Goal: Information Seeking & Learning: Learn about a topic

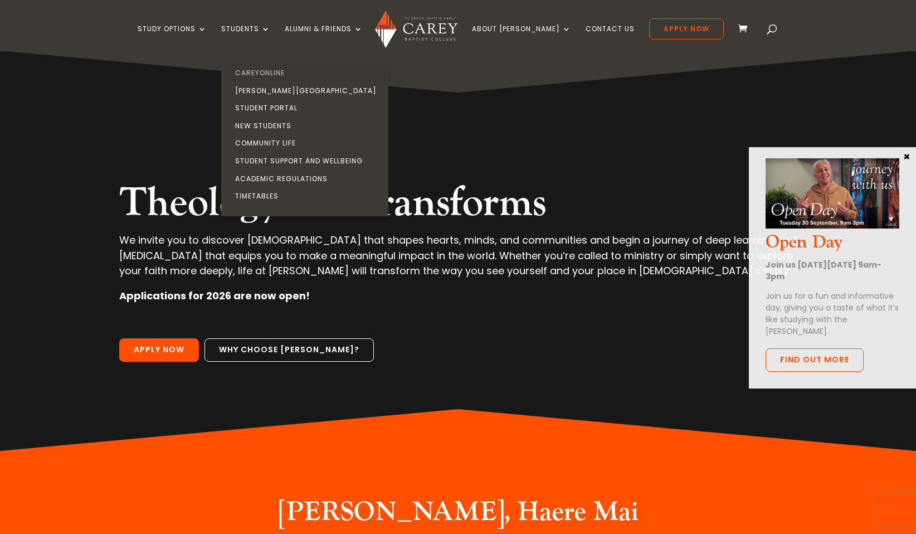
click at [266, 75] on link "CareyOnline" at bounding box center [307, 73] width 167 height 18
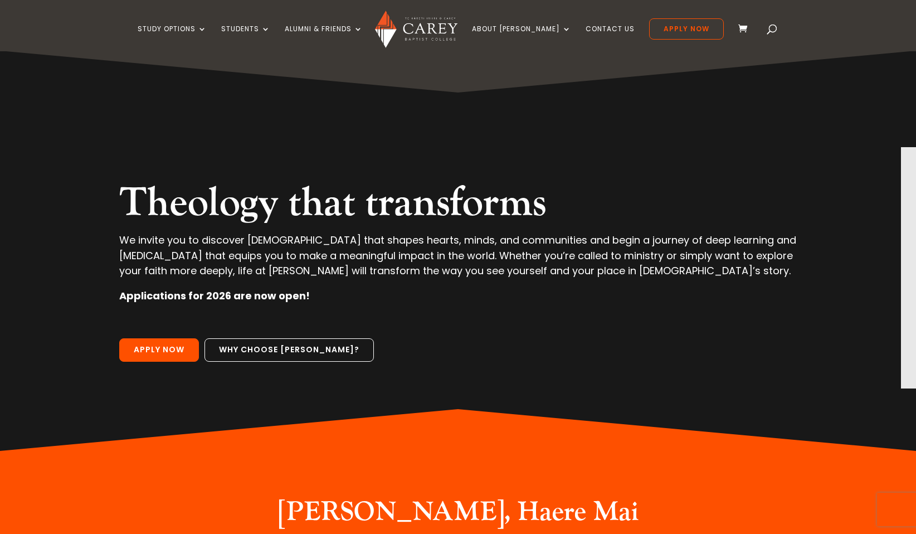
click at [772, 31] on span at bounding box center [772, 31] width 0 height 0
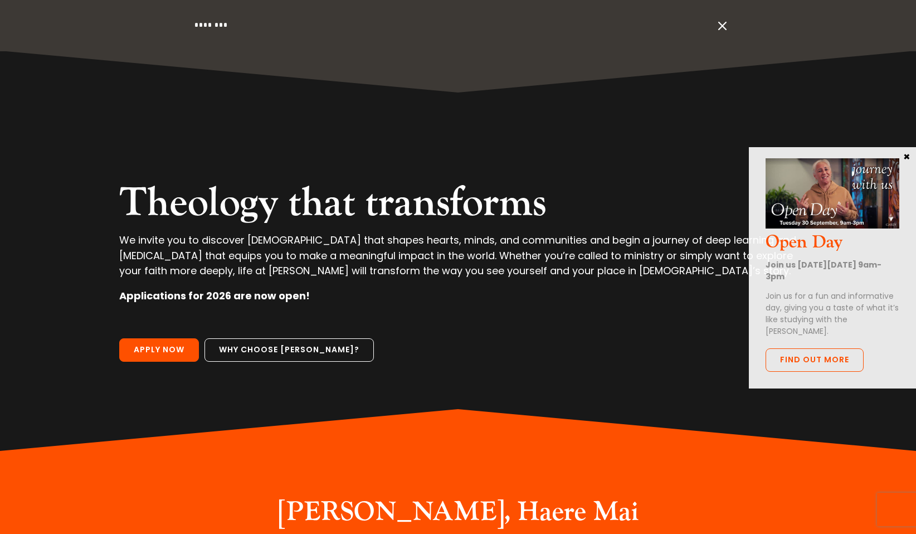
click at [244, 25] on input "search" at bounding box center [453, 25] width 520 height 51
type input "********"
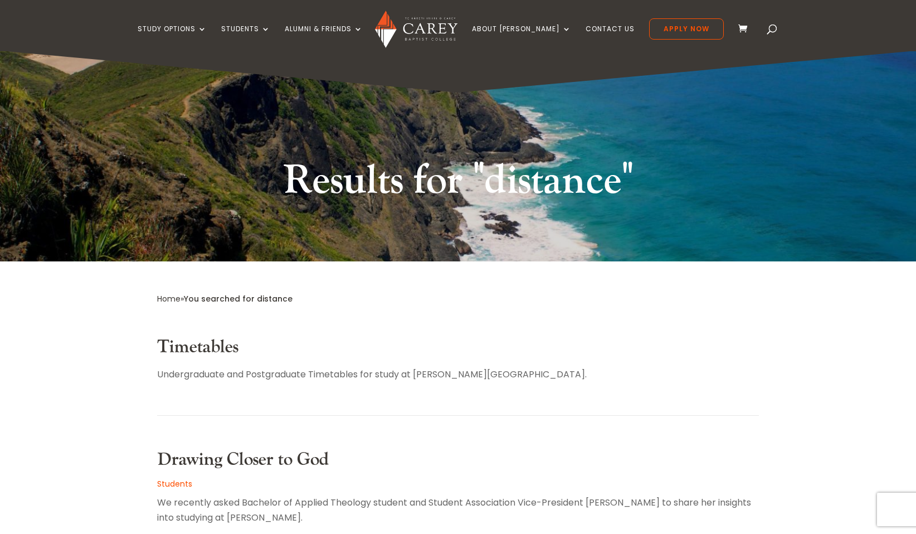
click at [245, 23] on ul "Study Options Certificate in Christian Leadership (Micro-credential) Intermissi…" at bounding box center [431, 34] width 586 height 33
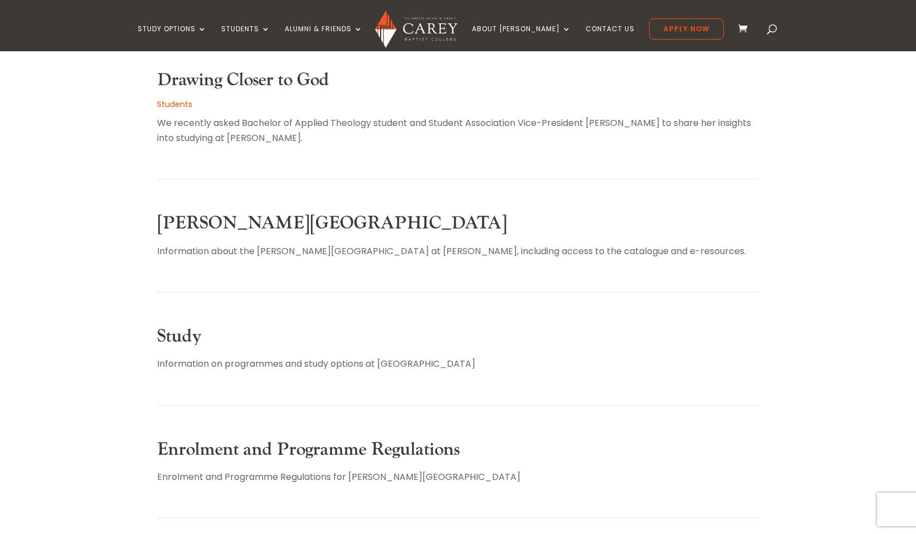
scroll to position [401, 0]
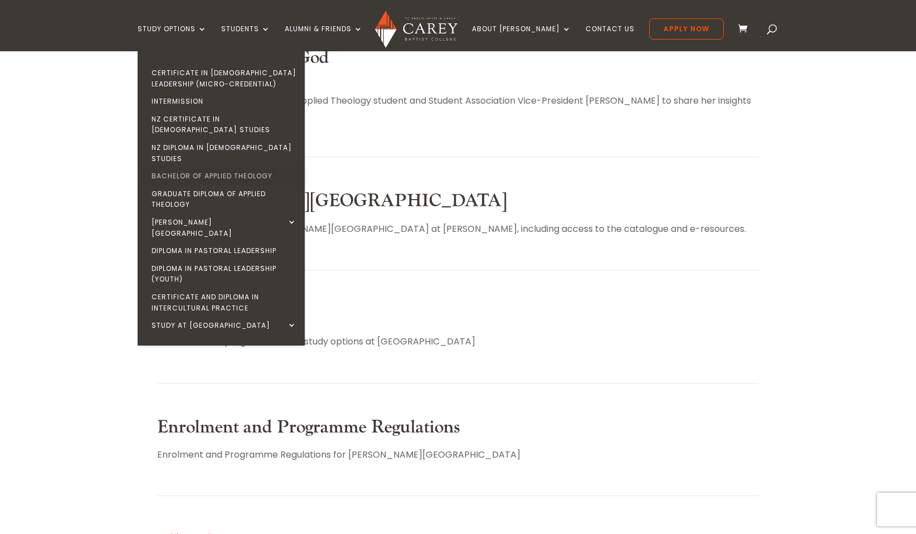
click at [214, 167] on link "Bachelor of Applied Theology" at bounding box center [223, 176] width 167 height 18
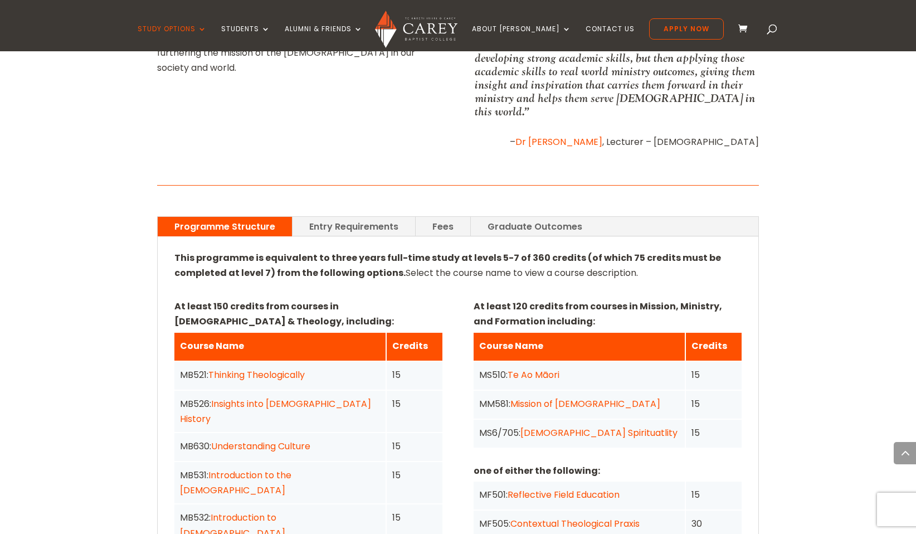
scroll to position [691, 0]
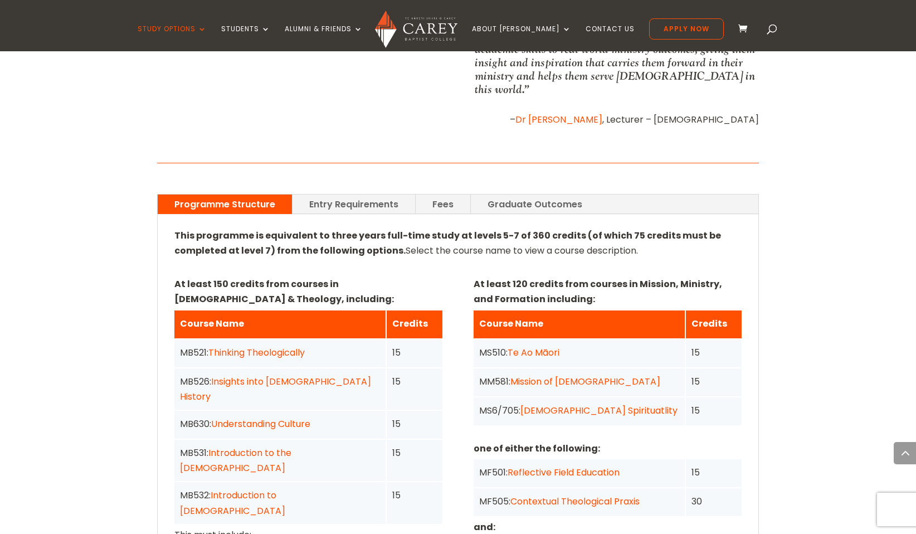
click at [447, 194] on link "Fees" at bounding box center [443, 203] width 55 height 19
